Goal: Task Accomplishment & Management: Use online tool/utility

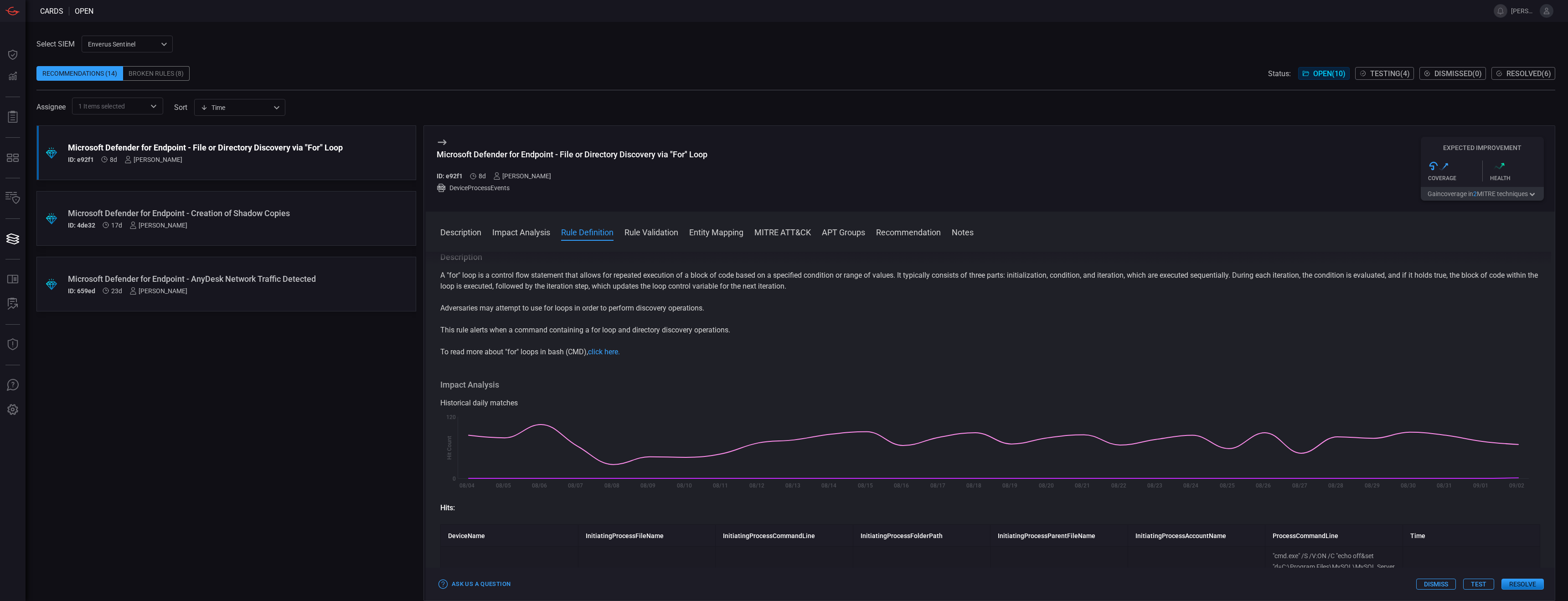
scroll to position [429, 0]
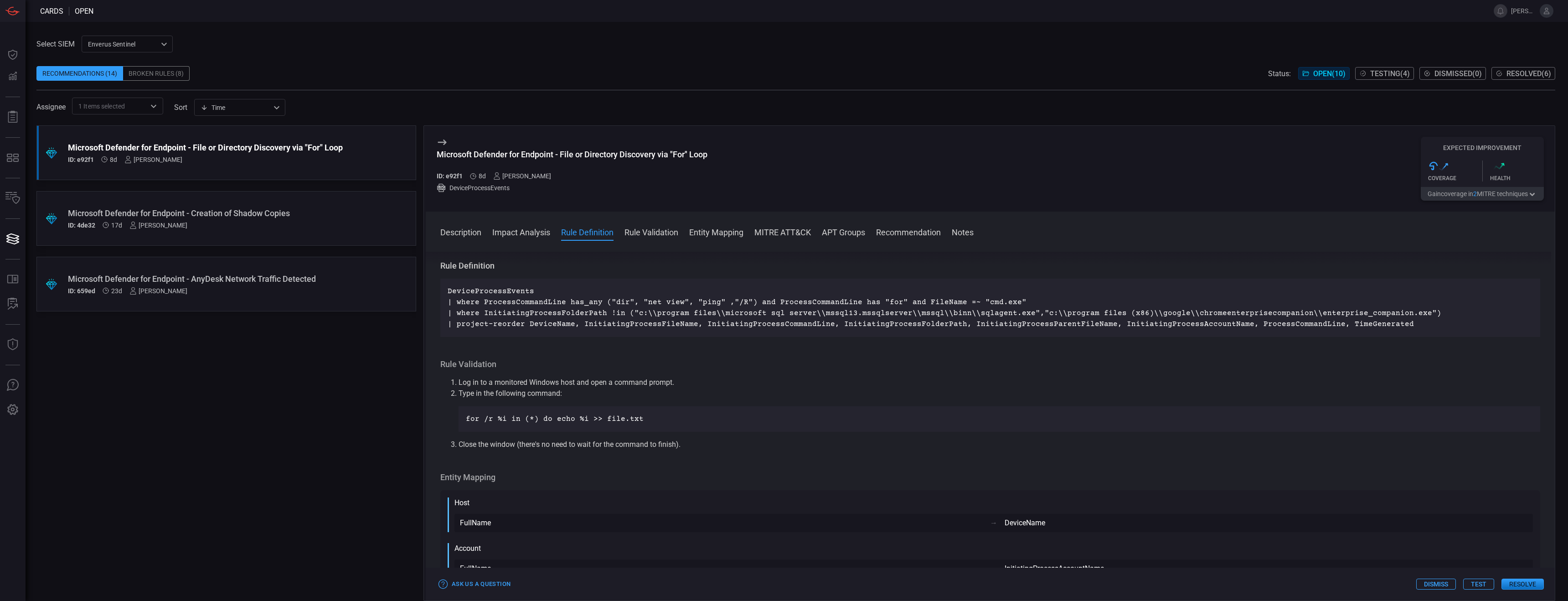
click at [260, 450] on div ".suggested_cards_icon{fill:url(#suggested_cards_icon);} Microsoft Defender for …" at bounding box center [226, 363] width 380 height 475
click at [272, 219] on div "Microsoft Defender for Endpoint - Creation of Shadow Copies ID: 4de32 17d [PERS…" at bounding box center [209, 218] width 282 height 20
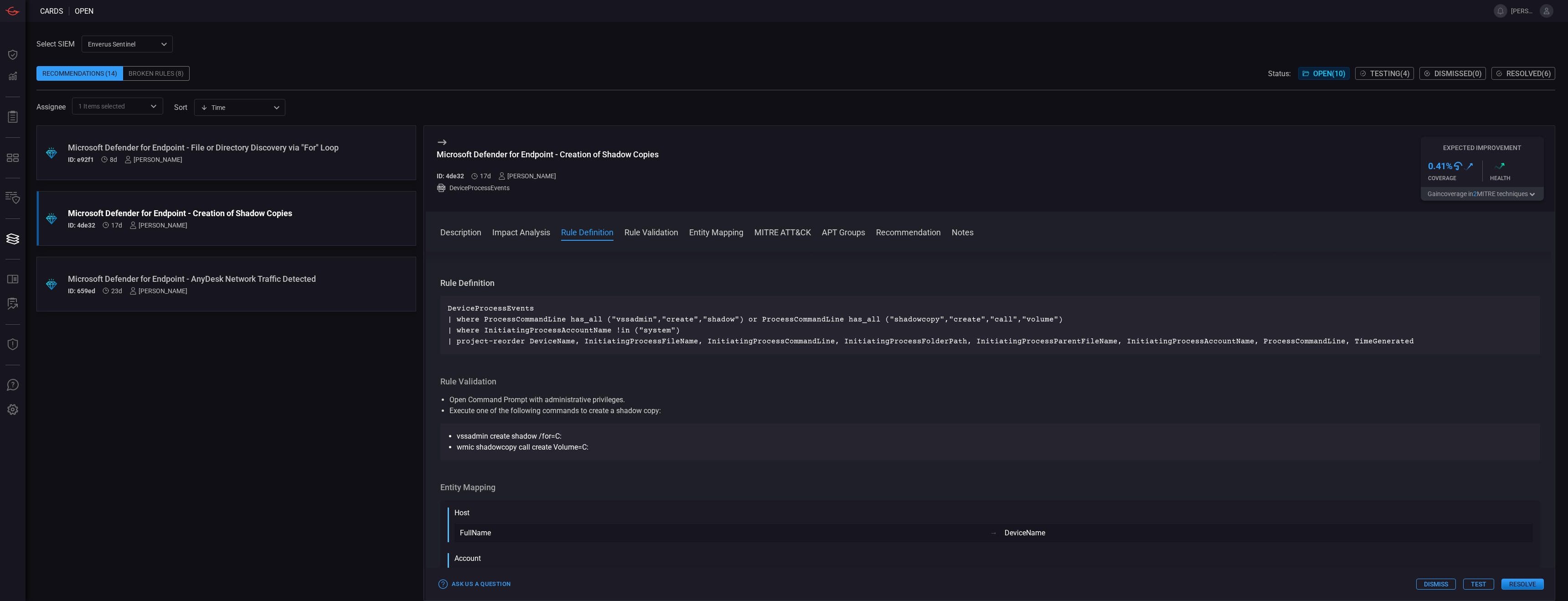
scroll to position [271, 0]
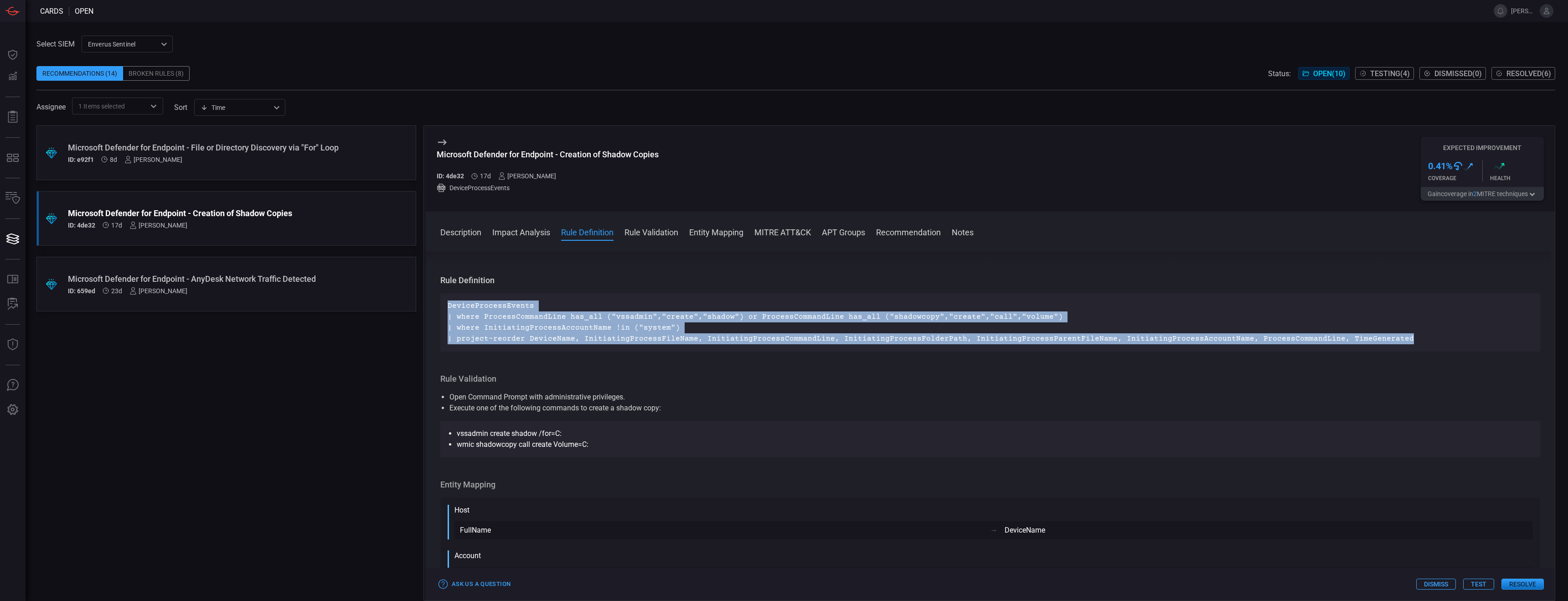
drag, startPoint x: 448, startPoint y: 303, endPoint x: 663, endPoint y: 350, distance: 220.1
click at [663, 350] on div "DeviceProcessEvents | where ProcessCommandLine has_all ("vssadmin","create","sh…" at bounding box center [990, 322] width 1100 height 58
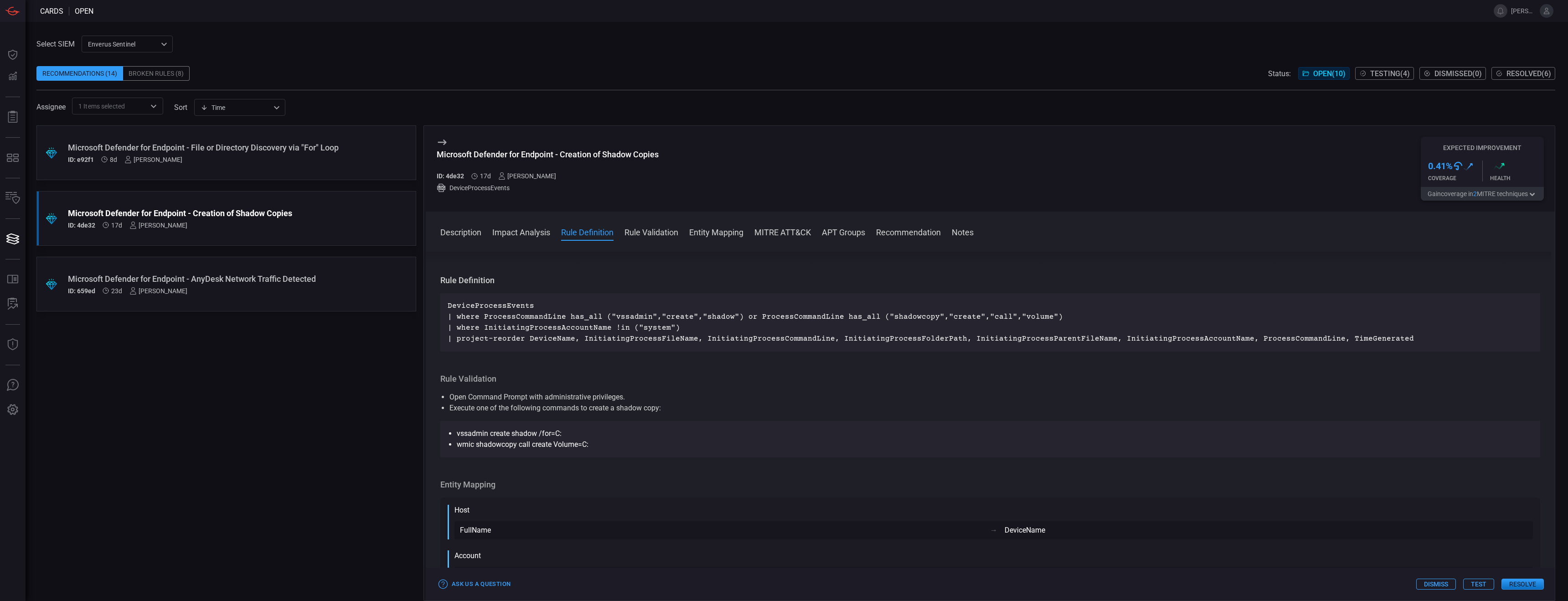
click at [549, 311] on p "DeviceProcessEvents | where ProcessCommandLine has_all ("vssadmin","create","sh…" at bounding box center [990, 322] width 1085 height 44
click at [322, 188] on div ".suggested_cards_icon{fill:url(#suggested_cards_icon);} Microsoft Defender for …" at bounding box center [226, 363] width 380 height 475
click at [315, 175] on div ".suggested_cards_icon{fill:url(#suggested_cards_icon);} Microsoft Defender for …" at bounding box center [226, 153] width 380 height 55
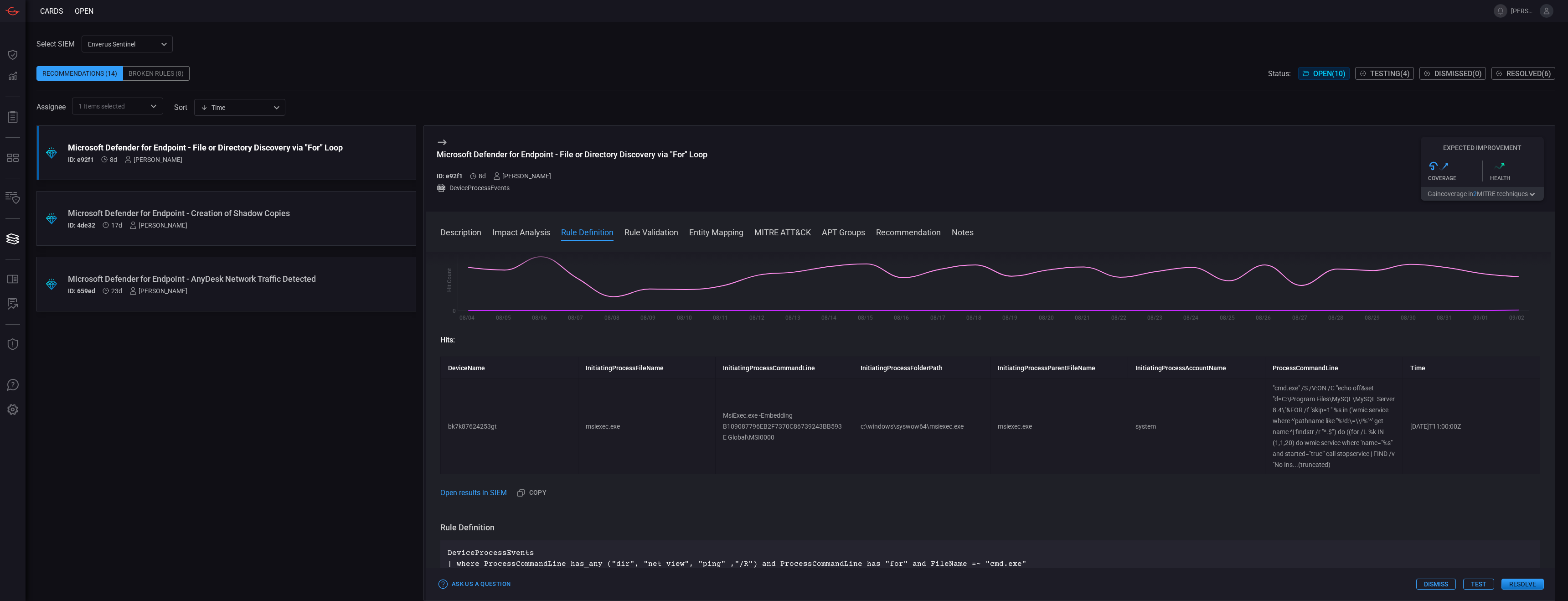
scroll to position [169, 0]
click at [311, 221] on div "ID: 4de32 17d [PERSON_NAME]" at bounding box center [209, 225] width 282 height 7
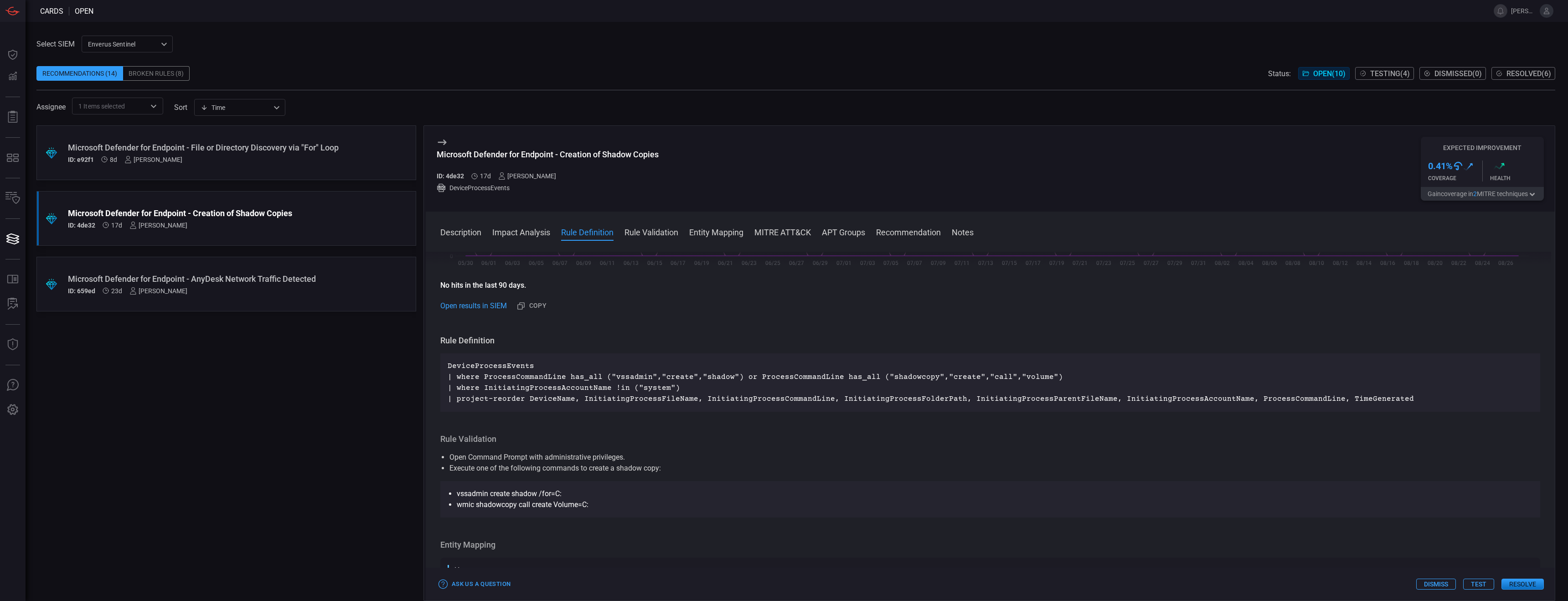
scroll to position [212, 0]
click at [351, 173] on div ".suggested_cards_icon{fill:url(#suggested_cards_icon);} Microsoft Defender for …" at bounding box center [226, 153] width 380 height 55
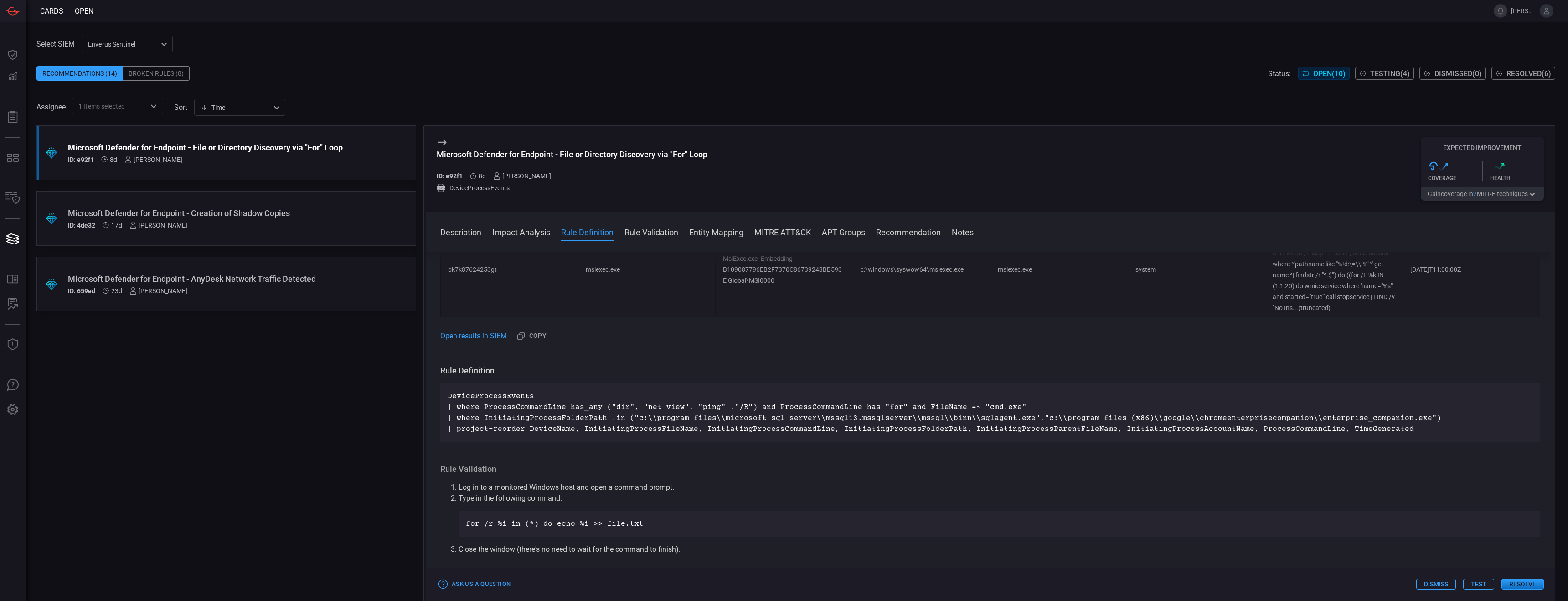
scroll to position [325, 0]
click at [489, 400] on p "DeviceProcessEvents | where ProcessCommandLine has_any ("dir", "net view", "pin…" at bounding box center [990, 412] width 1085 height 44
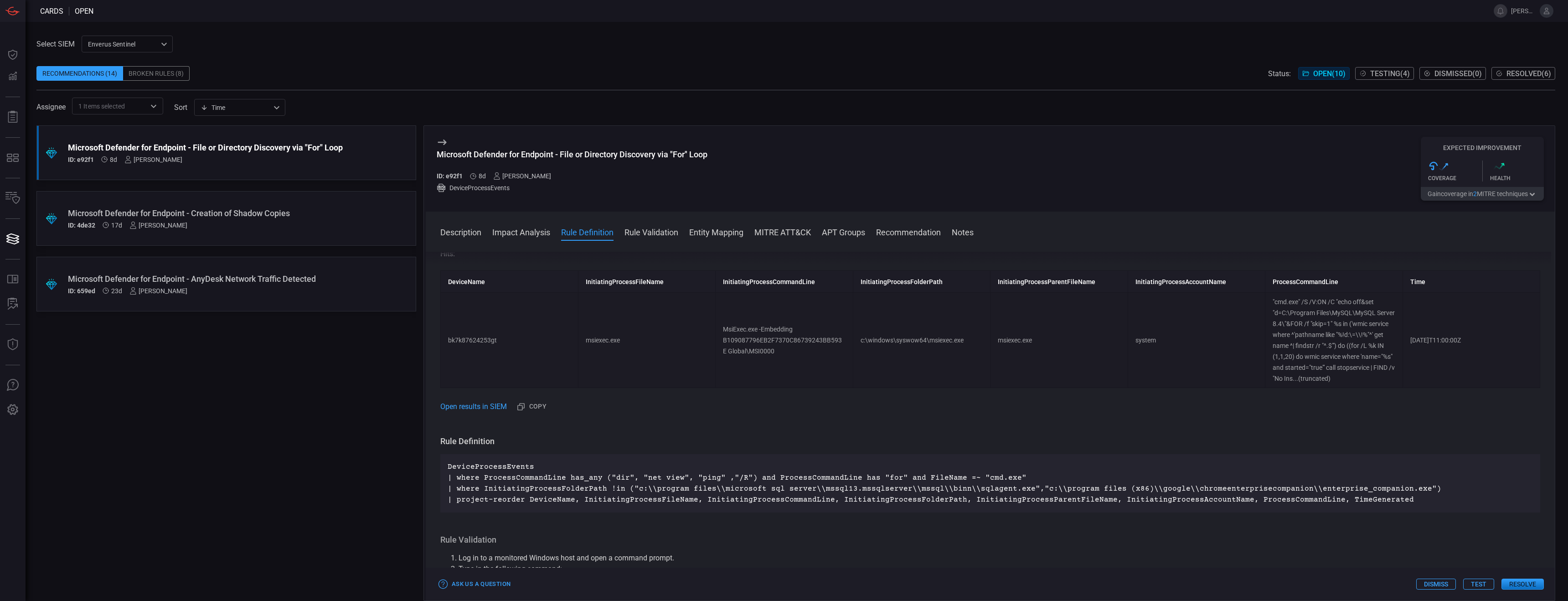
scroll to position [0, 0]
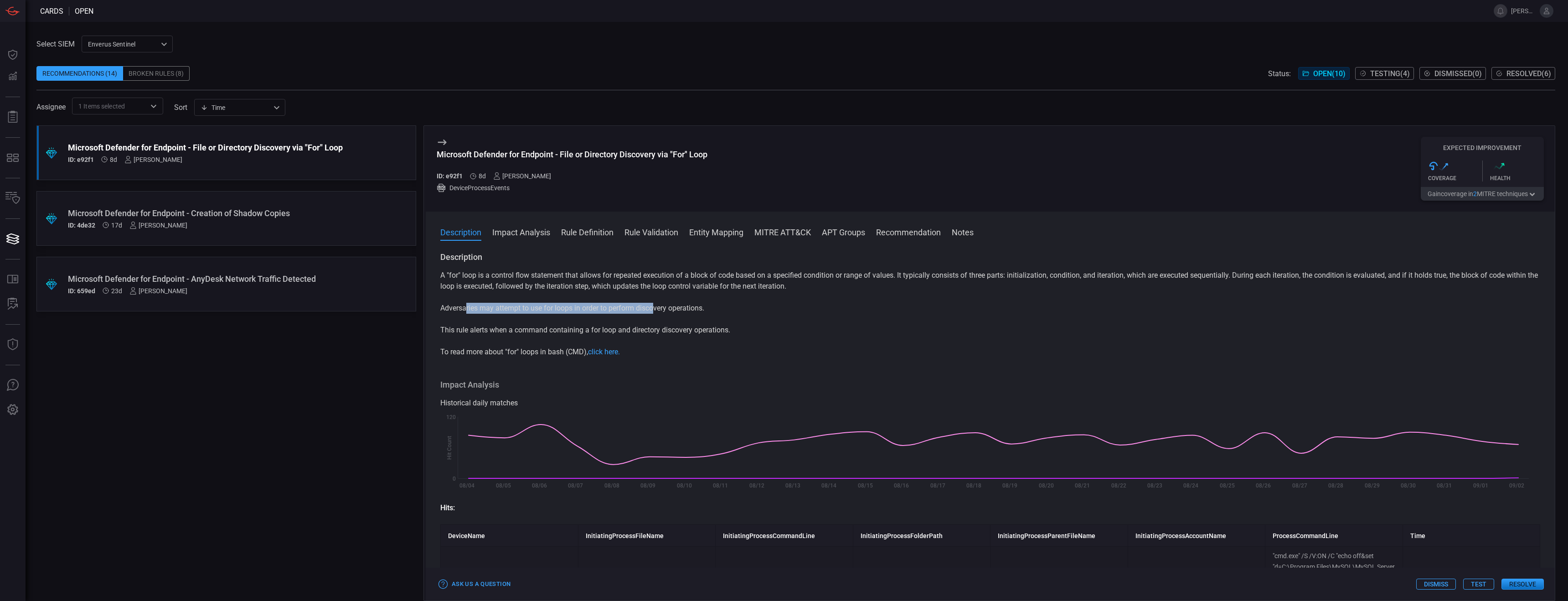
drag, startPoint x: 466, startPoint y: 305, endPoint x: 654, endPoint y: 310, distance: 188.1
click at [654, 310] on p "Adversaries may attempt to use for loops in order to perform discovery operatio…" at bounding box center [990, 308] width 1100 height 11
click at [785, 326] on p "This rule alerts when a command containing a for loop and directory discovery o…" at bounding box center [990, 330] width 1100 height 11
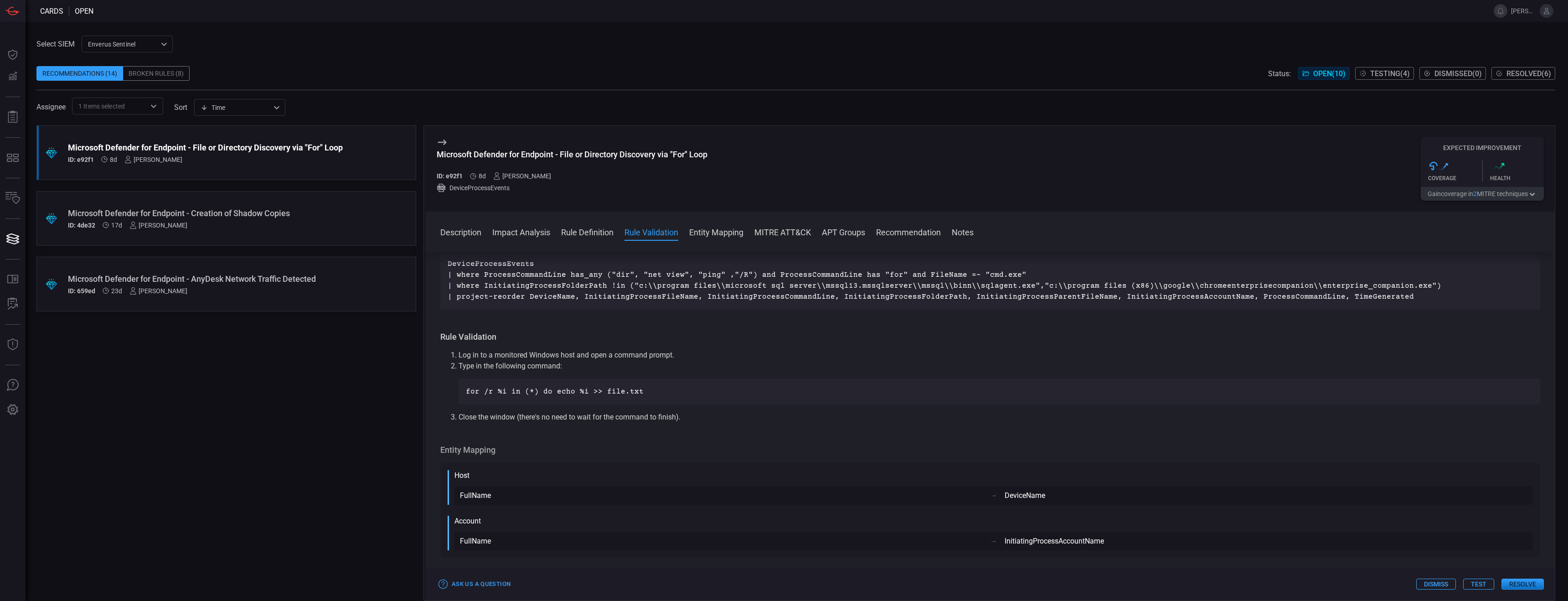
scroll to position [456, 0]
click at [317, 425] on div ".suggested_cards_icon{fill:url(#suggested_cards_icon);} Microsoft Defender for …" at bounding box center [226, 363] width 380 height 475
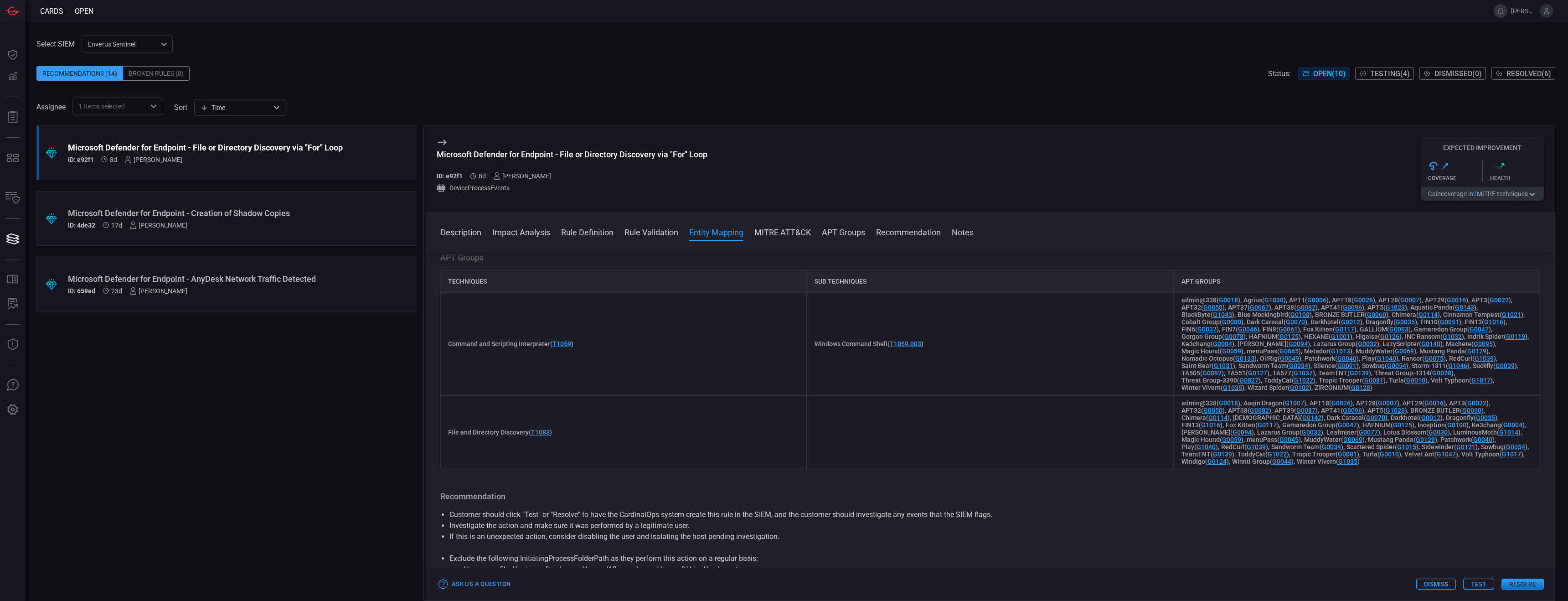
scroll to position [977, 0]
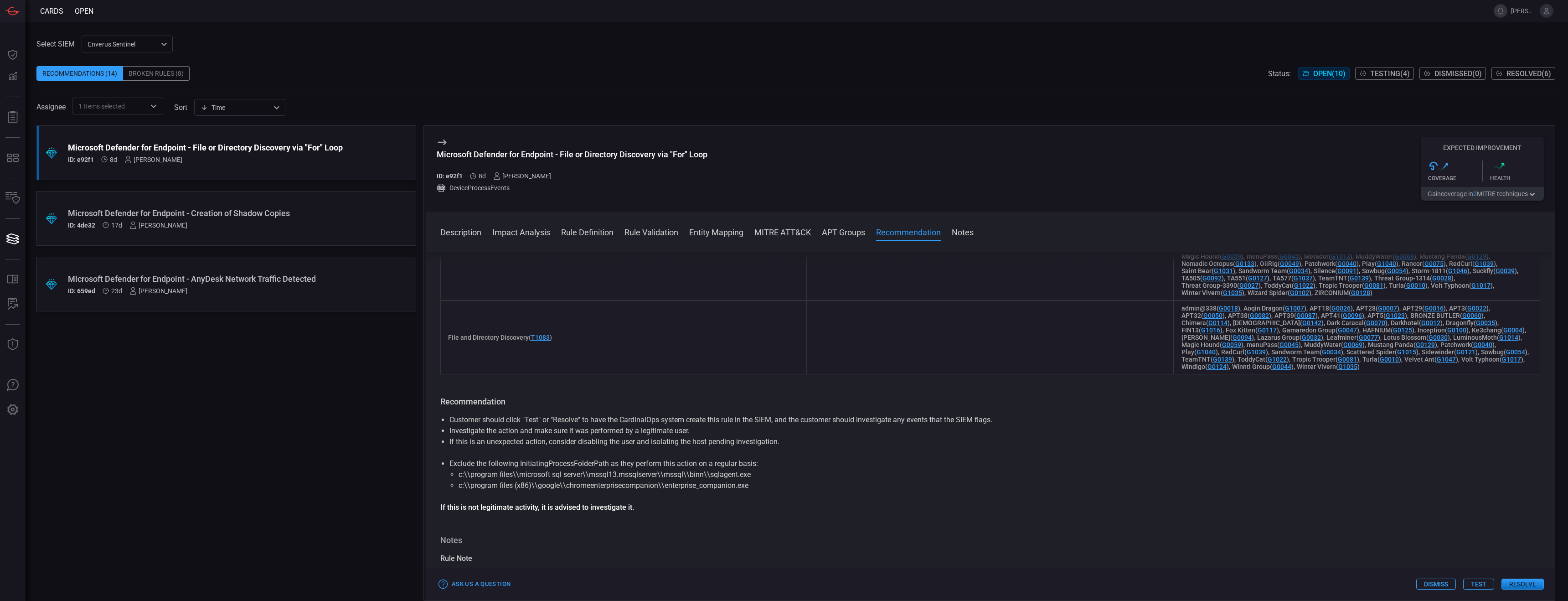
click at [1479, 587] on button "Test" at bounding box center [1479, 584] width 31 height 11
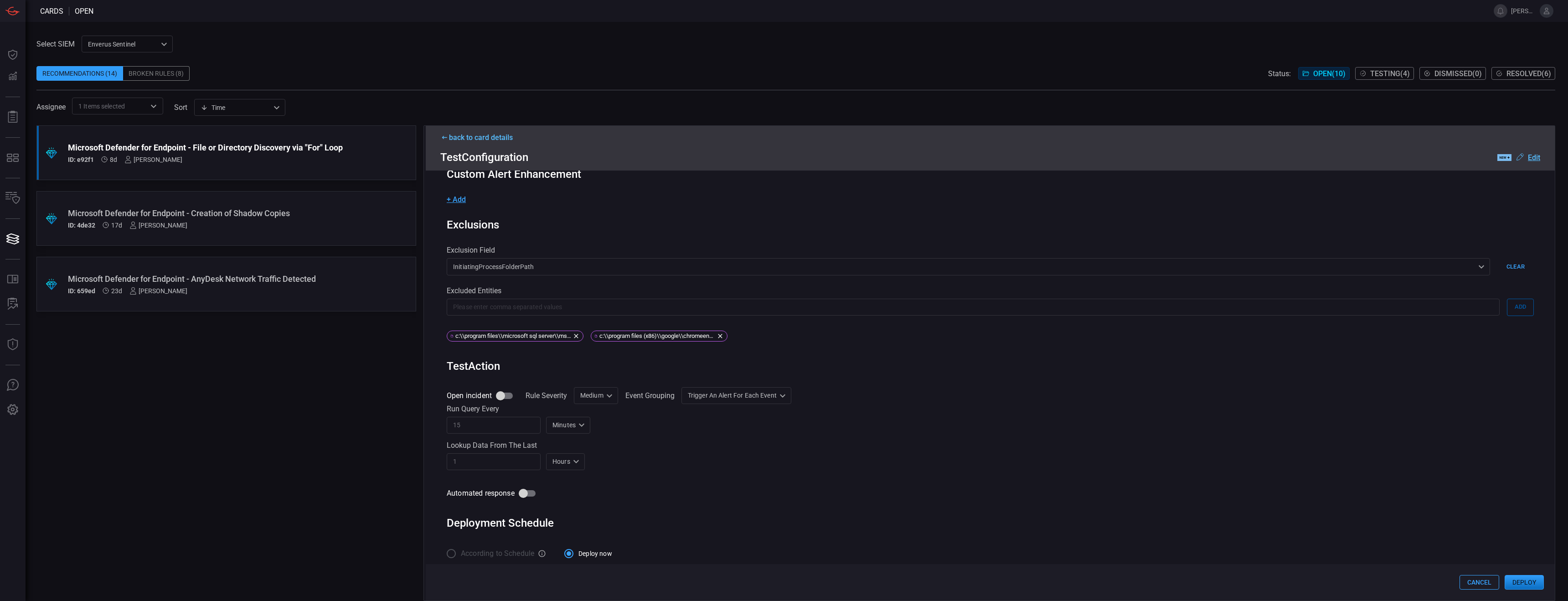
scroll to position [182, 0]
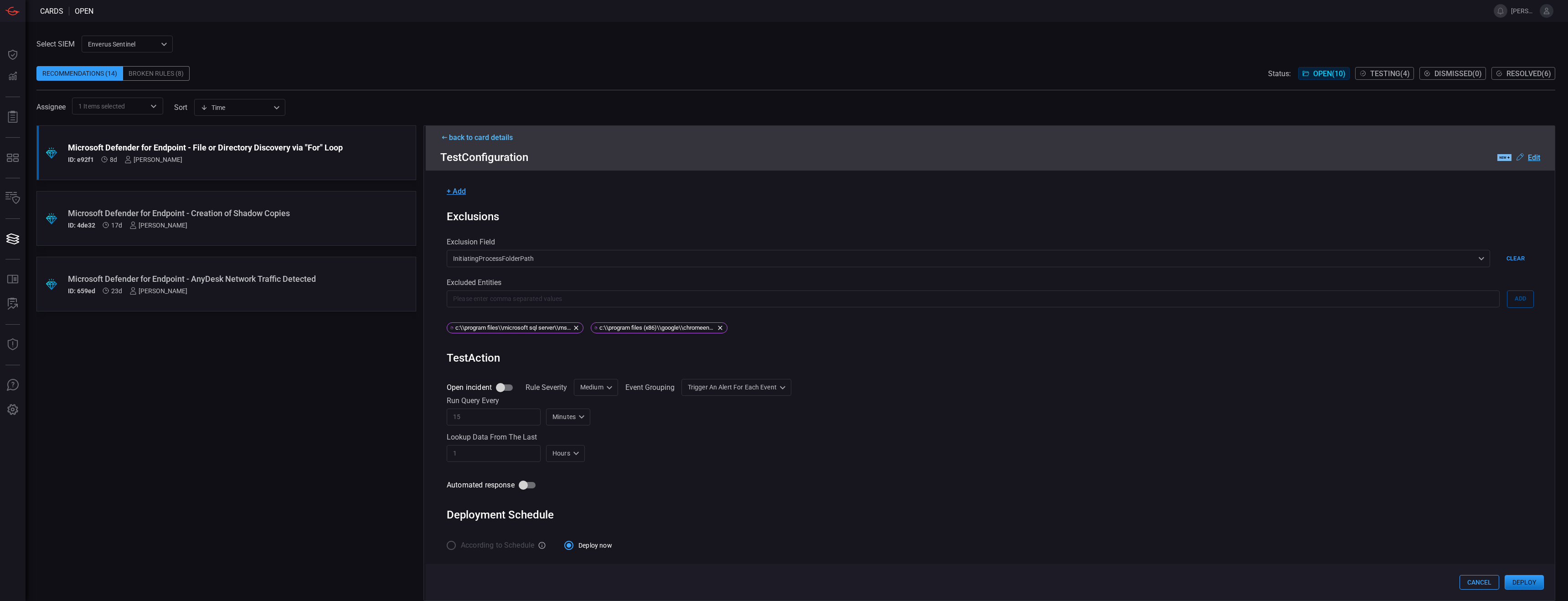
click at [1519, 575] on button "Deploy" at bounding box center [1524, 582] width 39 height 15
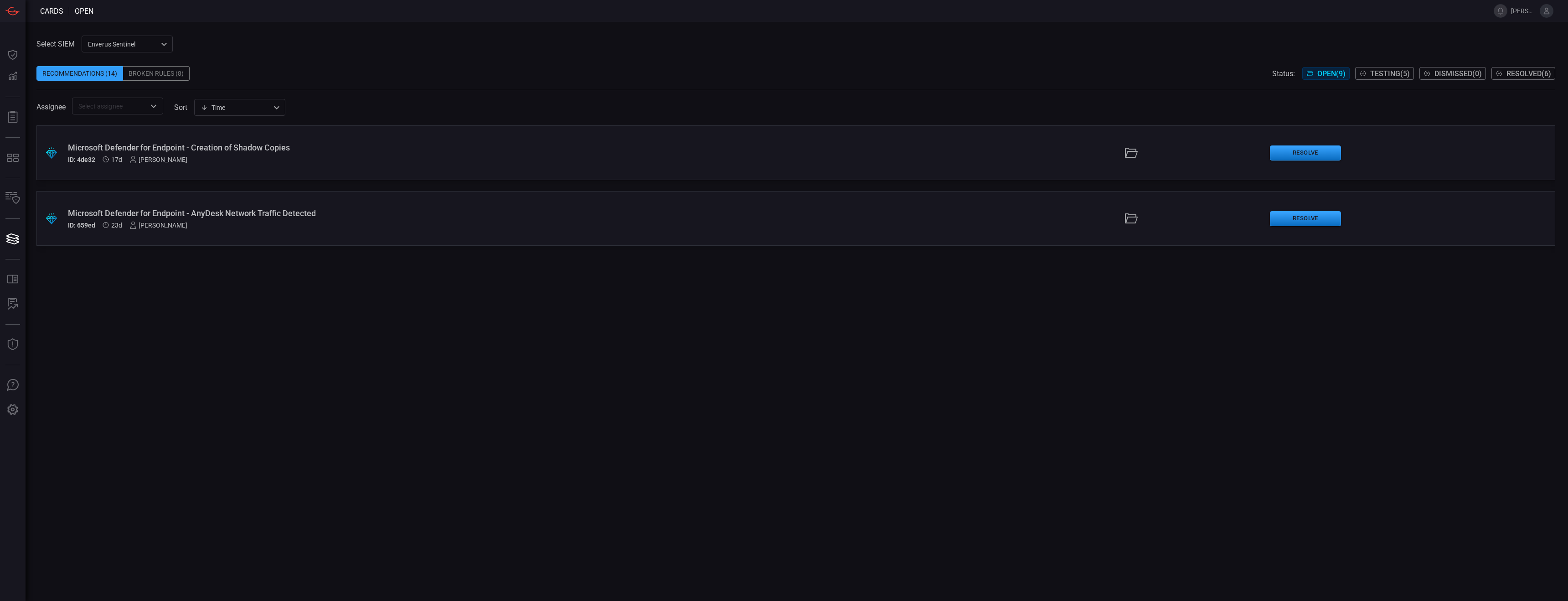
click at [178, 151] on div "Microsoft Defender for Endpoint - Creation of Shadow Copies" at bounding box center [386, 147] width 636 height 9
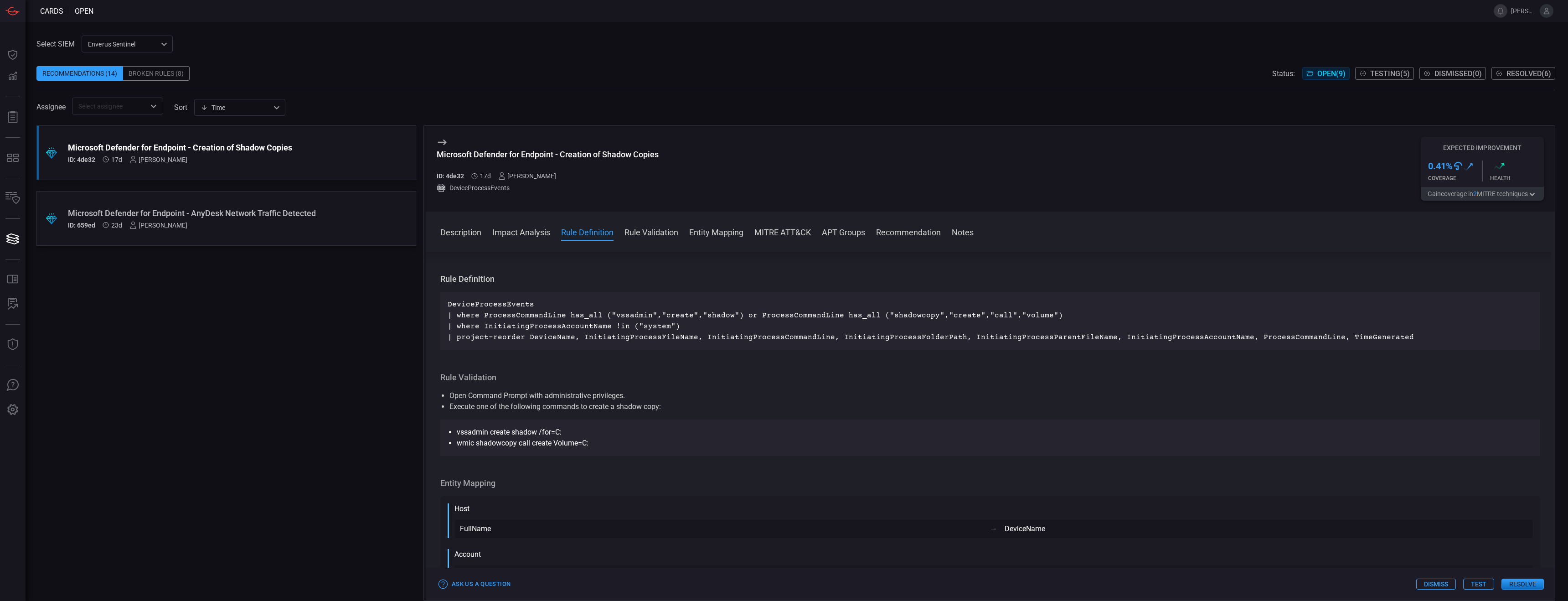
scroll to position [273, 0]
click at [658, 328] on p "DeviceProcessEvents | where ProcessCommandLine has_all ("vssadmin","create","sh…" at bounding box center [990, 321] width 1085 height 44
click at [691, 330] on p "DeviceProcessEvents | where ProcessCommandLine has_all ("vssadmin","create","sh…" at bounding box center [990, 321] width 1085 height 44
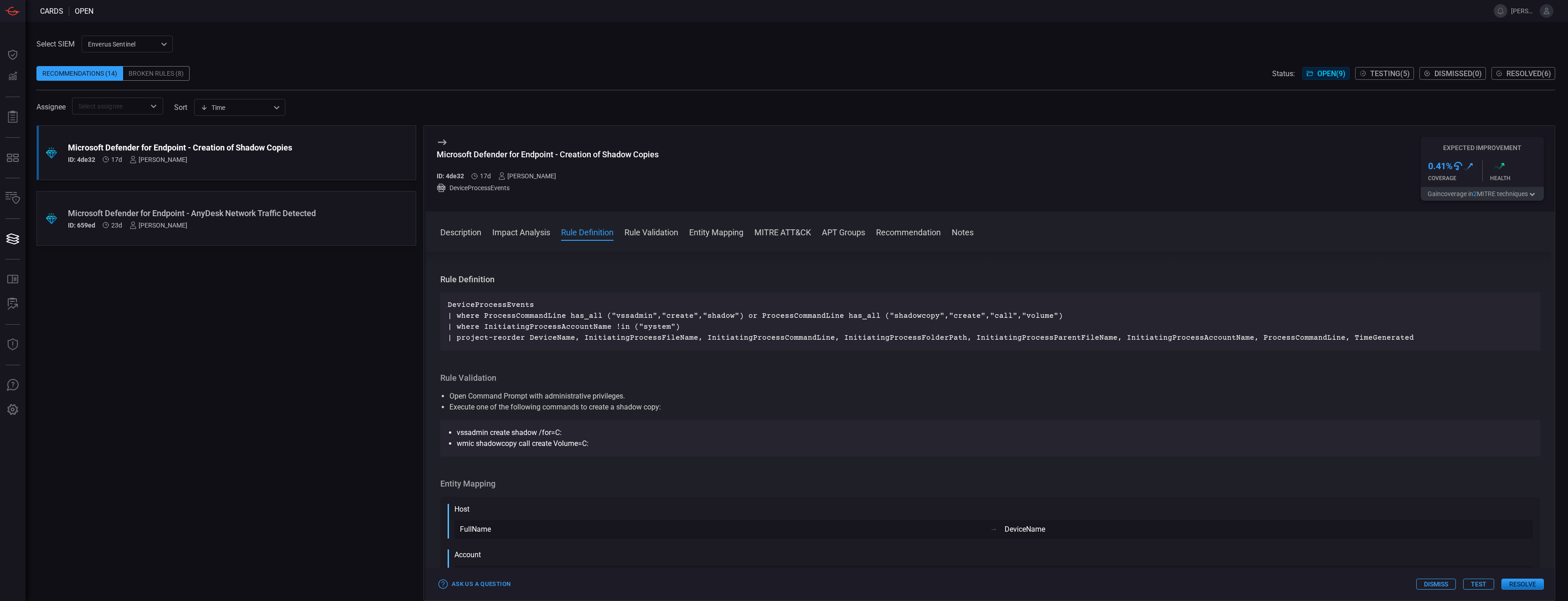
click at [559, 329] on p "DeviceProcessEvents | where ProcessCommandLine has_all ("vssadmin","create","sh…" at bounding box center [990, 321] width 1085 height 44
click at [533, 326] on p "DeviceProcessEvents | where ProcessCommandLine has_all ("vssadmin","create","sh…" at bounding box center [990, 321] width 1085 height 44
